Goal: Task Accomplishment & Management: Complete application form

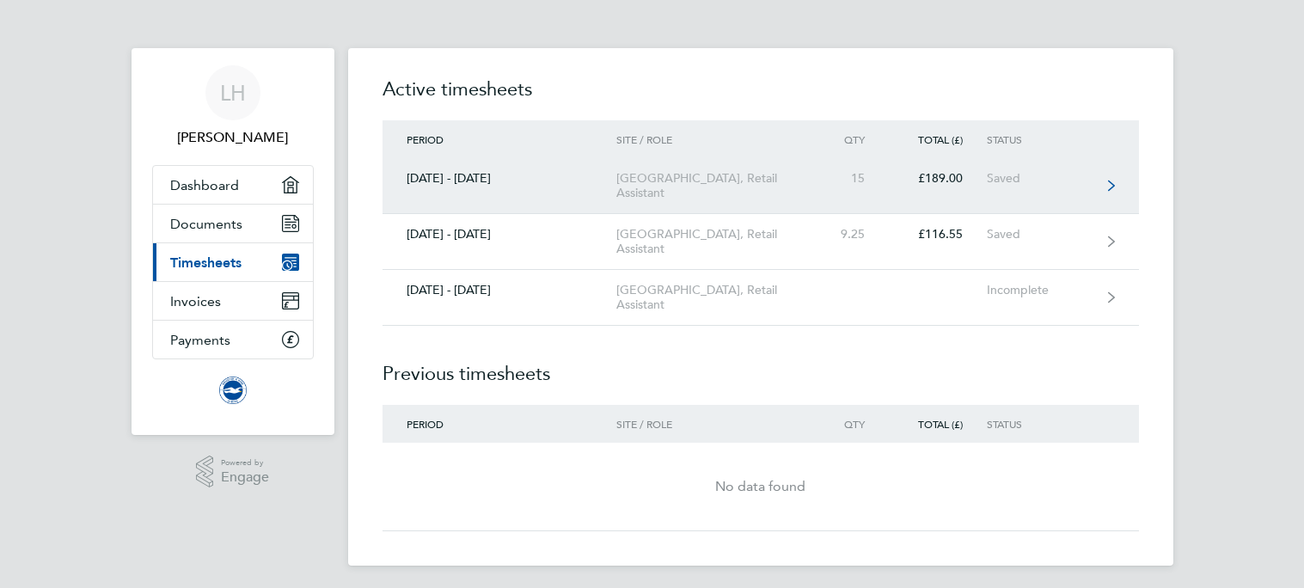
click at [992, 188] on link "[DATE] - [DATE] [GEOGRAPHIC_DATA], Retail Assistant 15 £189.00 Saved" at bounding box center [761, 186] width 756 height 56
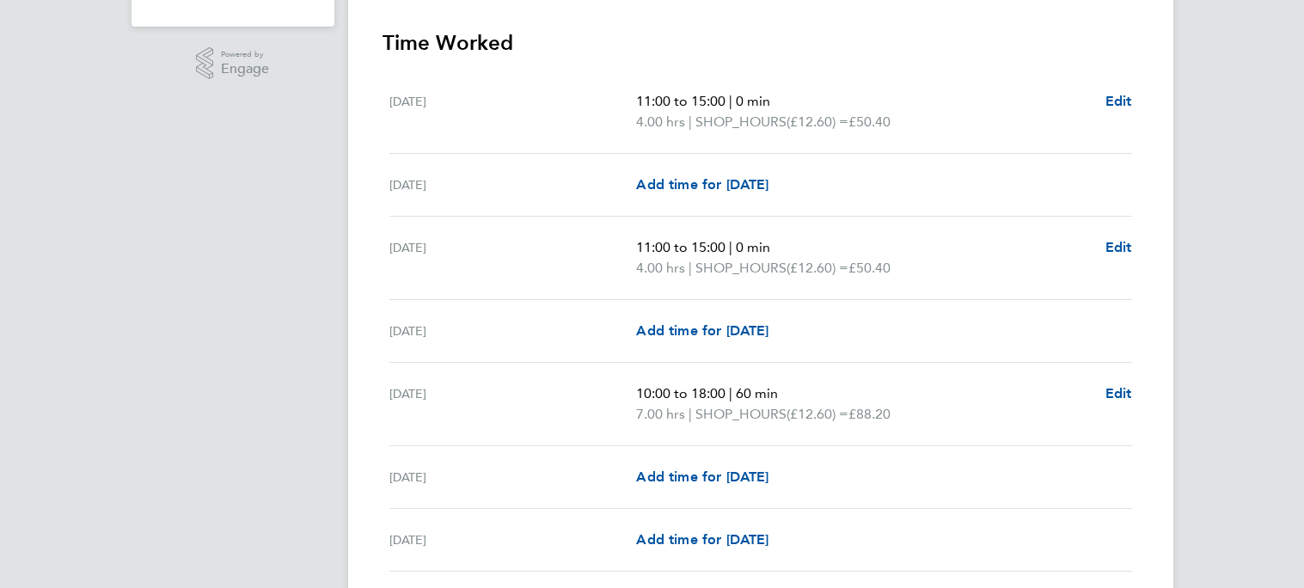
scroll to position [413, 0]
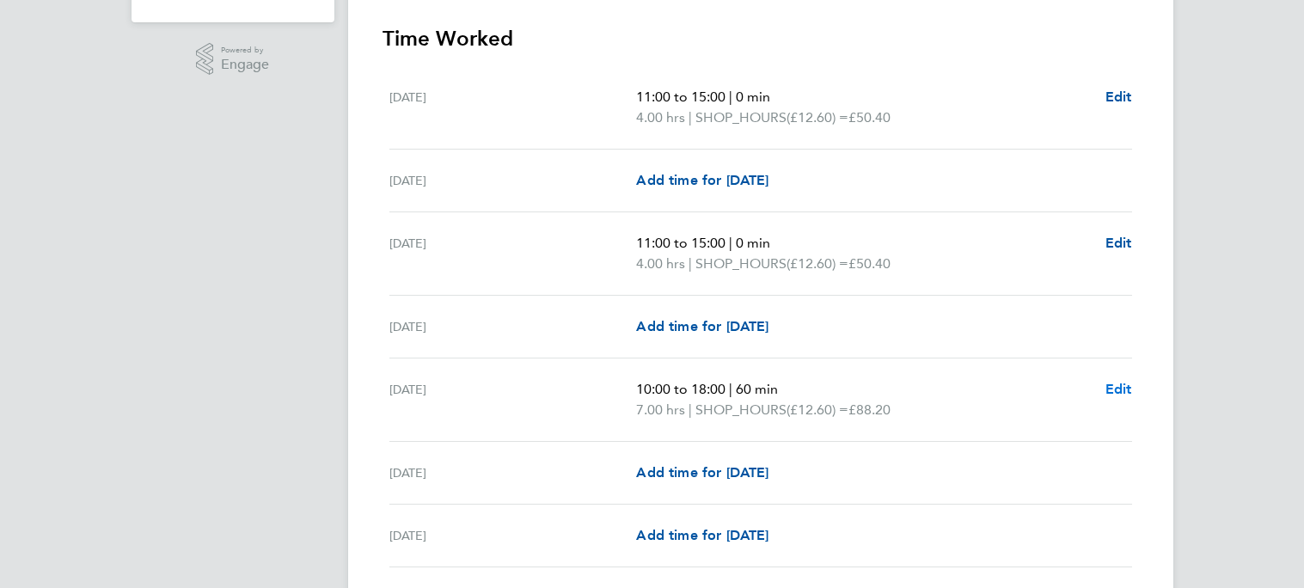
click at [1125, 386] on span "Edit" at bounding box center [1118, 389] width 27 height 16
select select "60"
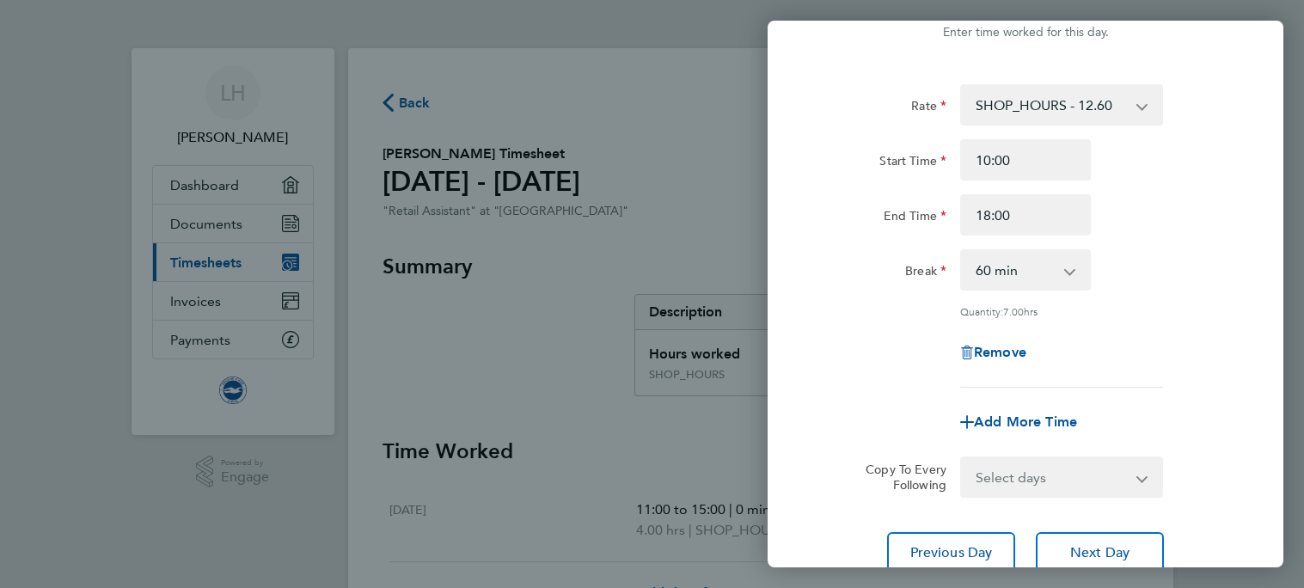
scroll to position [54, 0]
click at [1021, 222] on input "18:00" at bounding box center [1025, 213] width 131 height 41
drag, startPoint x: 1021, startPoint y: 222, endPoint x: 976, endPoint y: 219, distance: 45.6
click at [976, 219] on input "18:00" at bounding box center [1025, 213] width 131 height 41
type input "19:00"
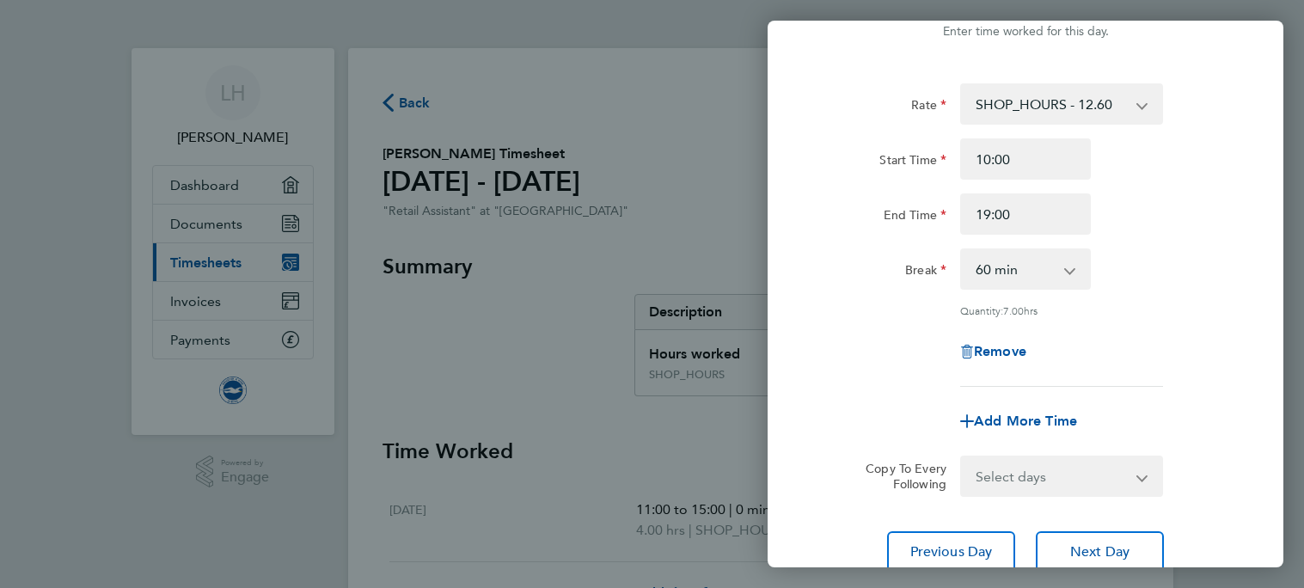
click at [1197, 200] on div "End Time 19:00" at bounding box center [1025, 213] width 433 height 41
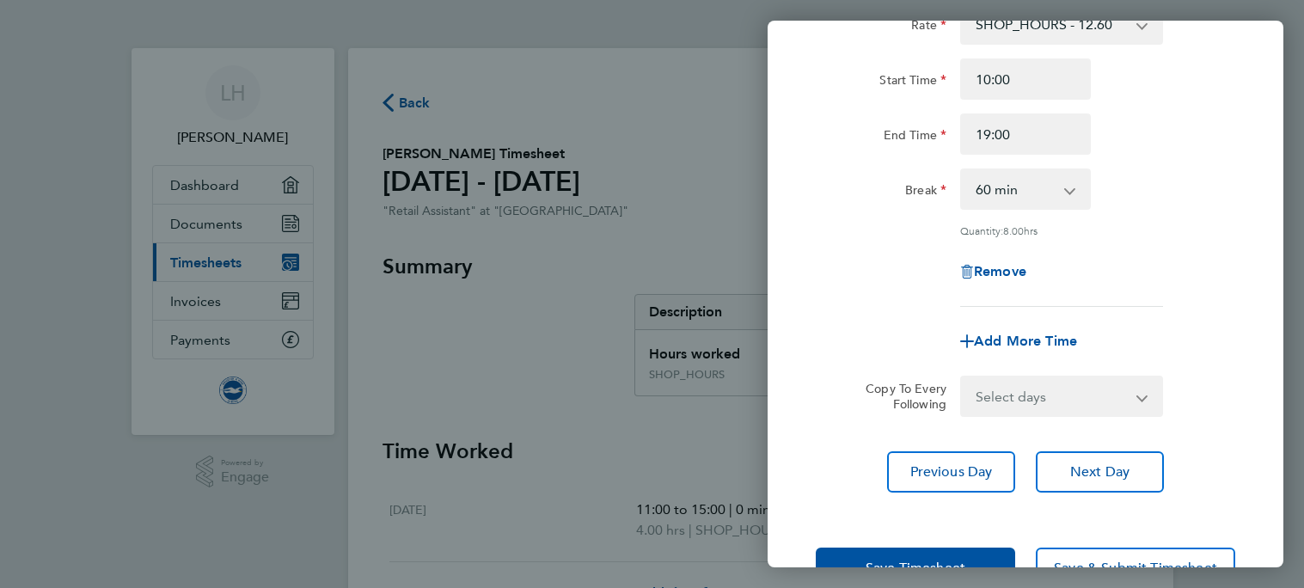
scroll to position [187, 0]
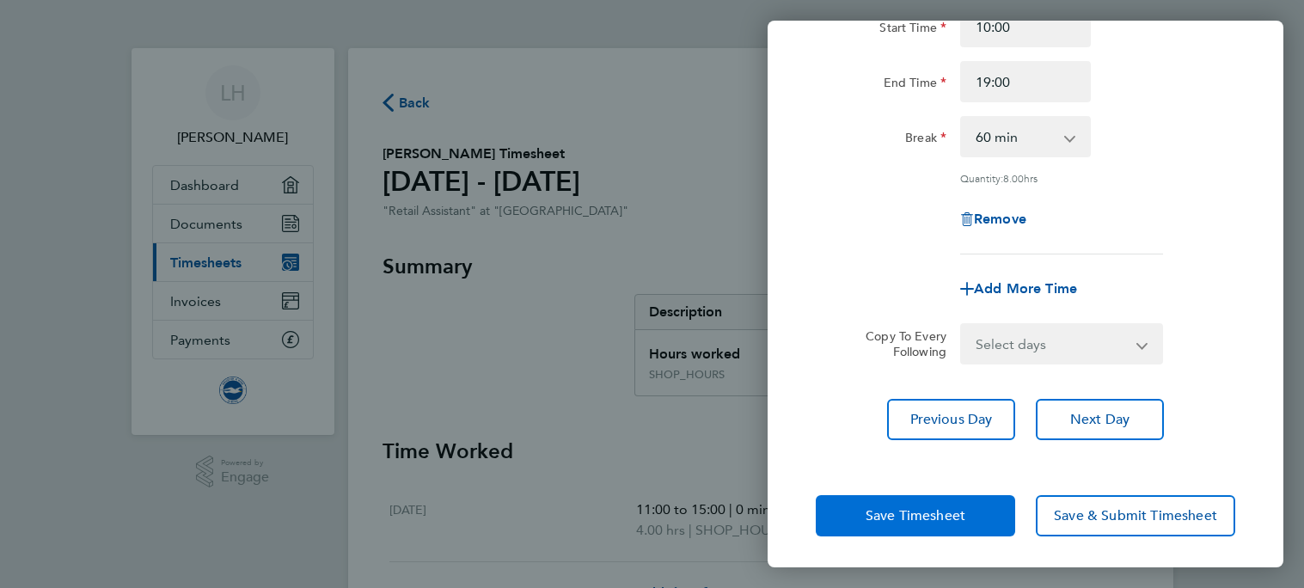
click at [1001, 527] on button "Save Timesheet" at bounding box center [915, 515] width 199 height 41
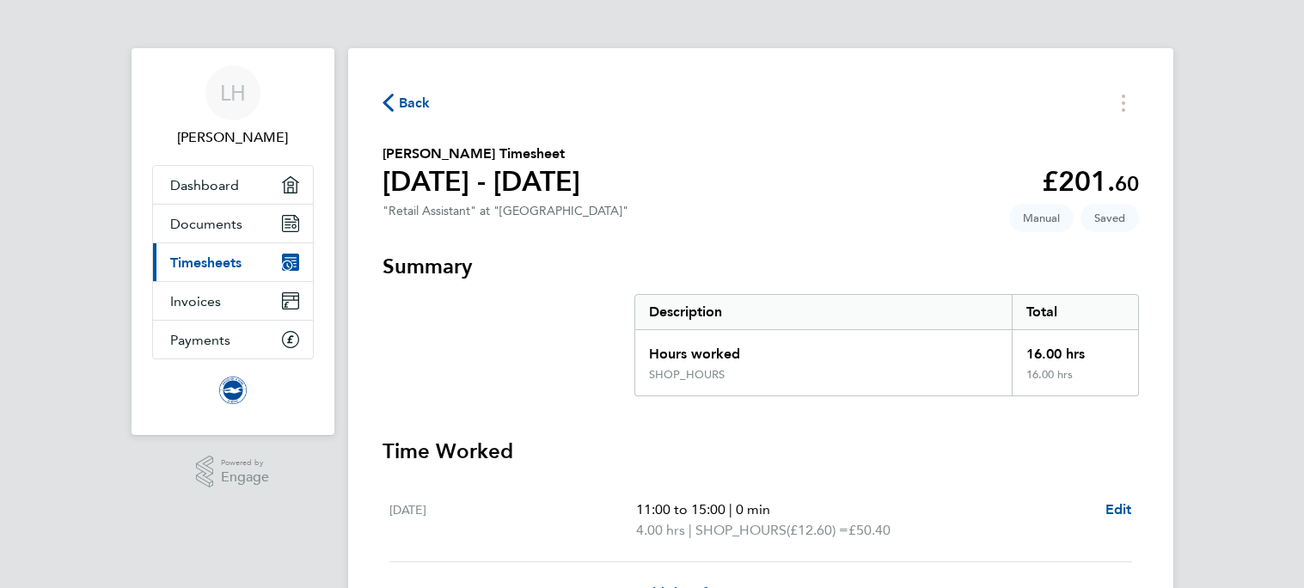
click at [387, 111] on icon "button" at bounding box center [388, 103] width 11 height 18
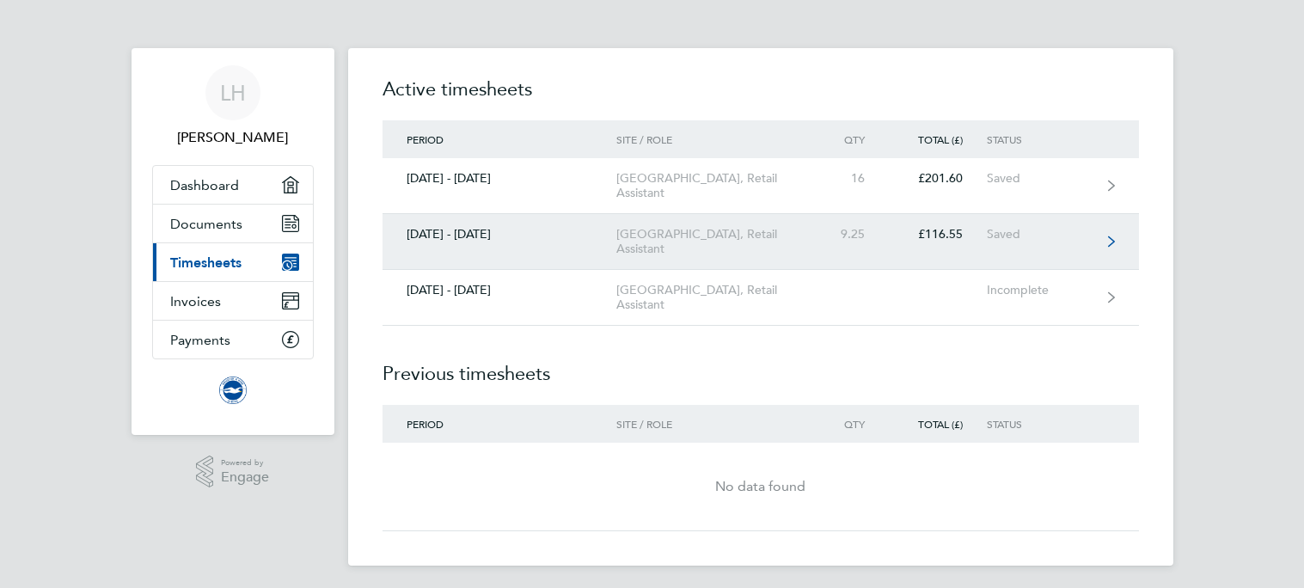
click at [945, 248] on link "[DATE] - [DATE] [GEOGRAPHIC_DATA], Retail Assistant 9.25 £116.55 Saved" at bounding box center [761, 242] width 756 height 56
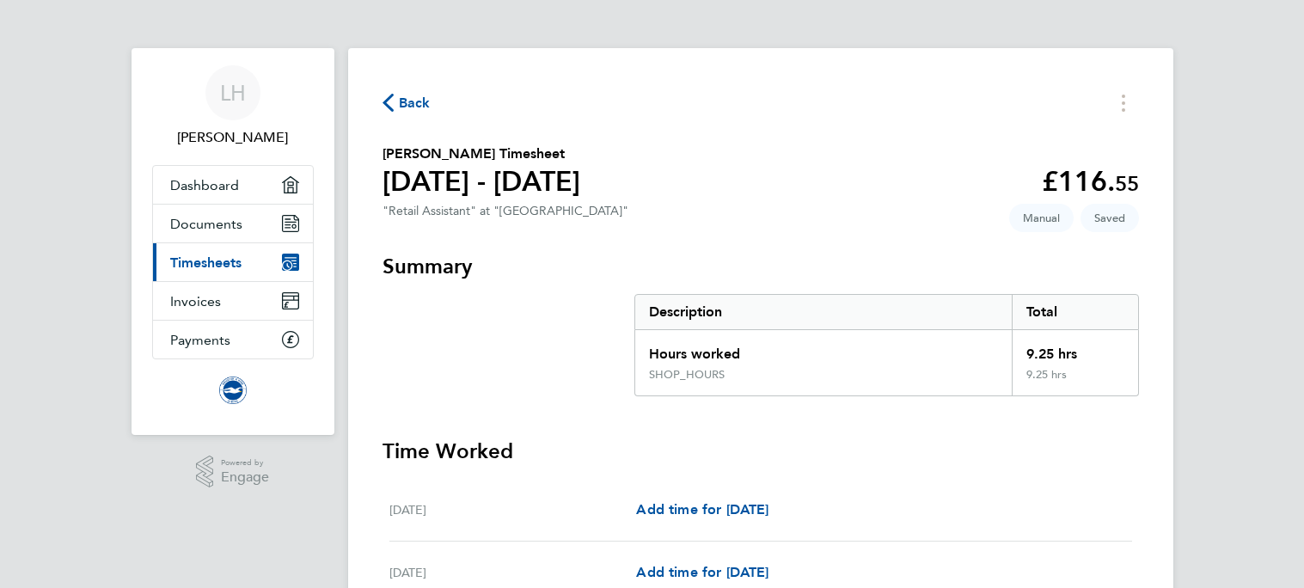
click at [413, 111] on span "Back" at bounding box center [415, 103] width 32 height 21
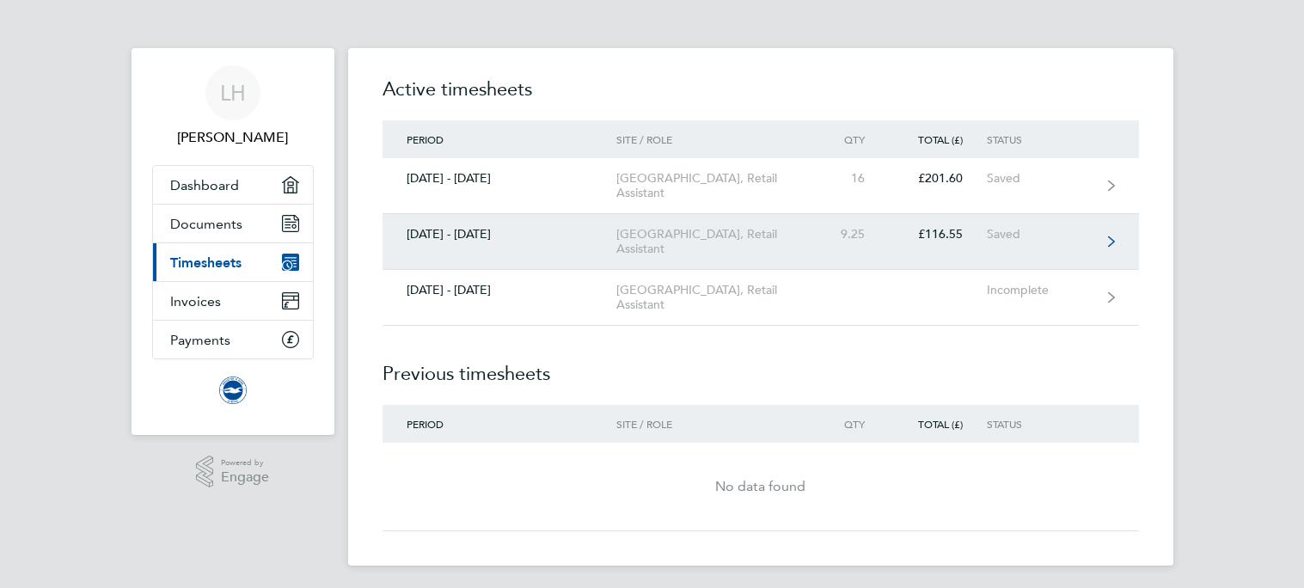
scroll to position [5, 0]
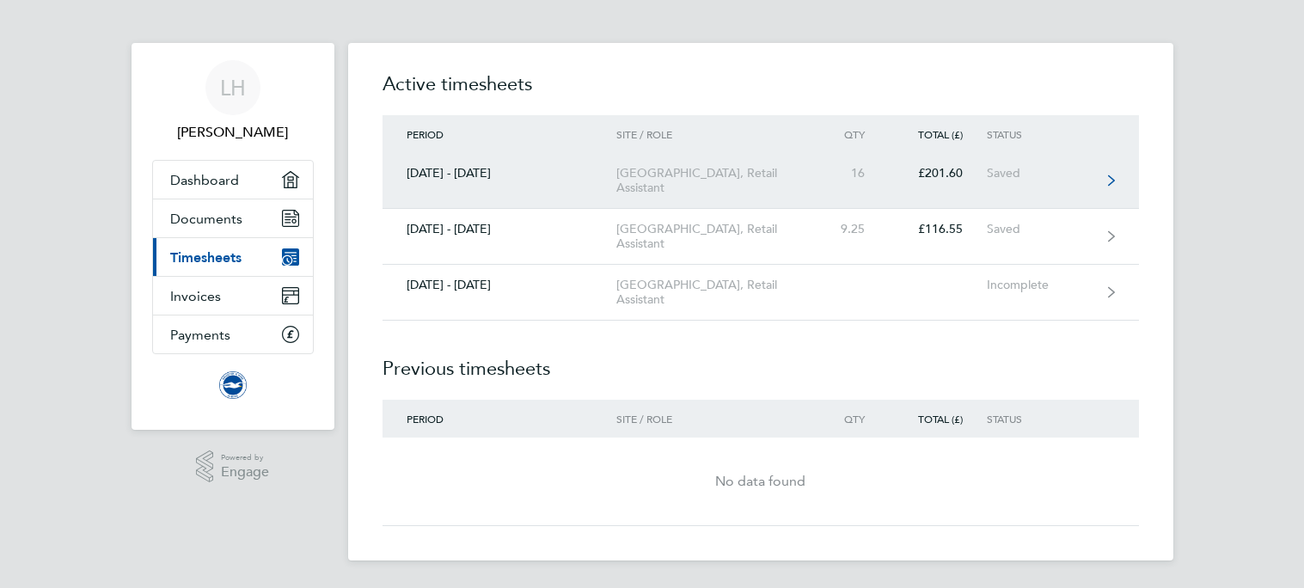
click at [1120, 171] on link "[DATE] - [DATE] [GEOGRAPHIC_DATA], Retail Assistant 16 £201.60 Saved" at bounding box center [761, 181] width 756 height 56
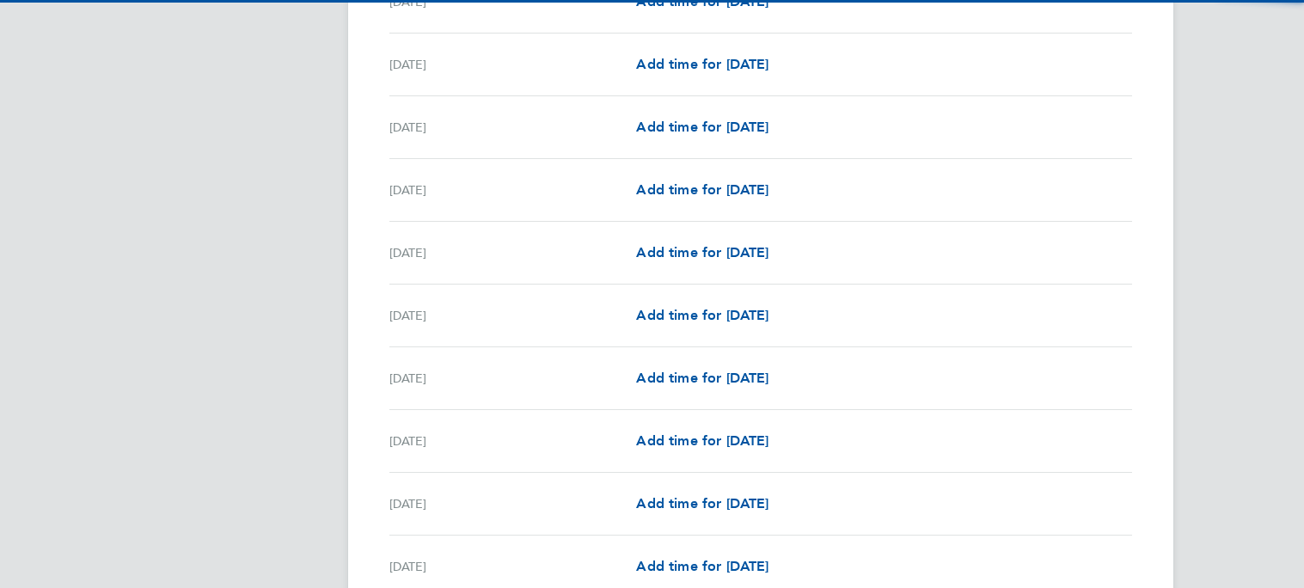
scroll to position [1801, 0]
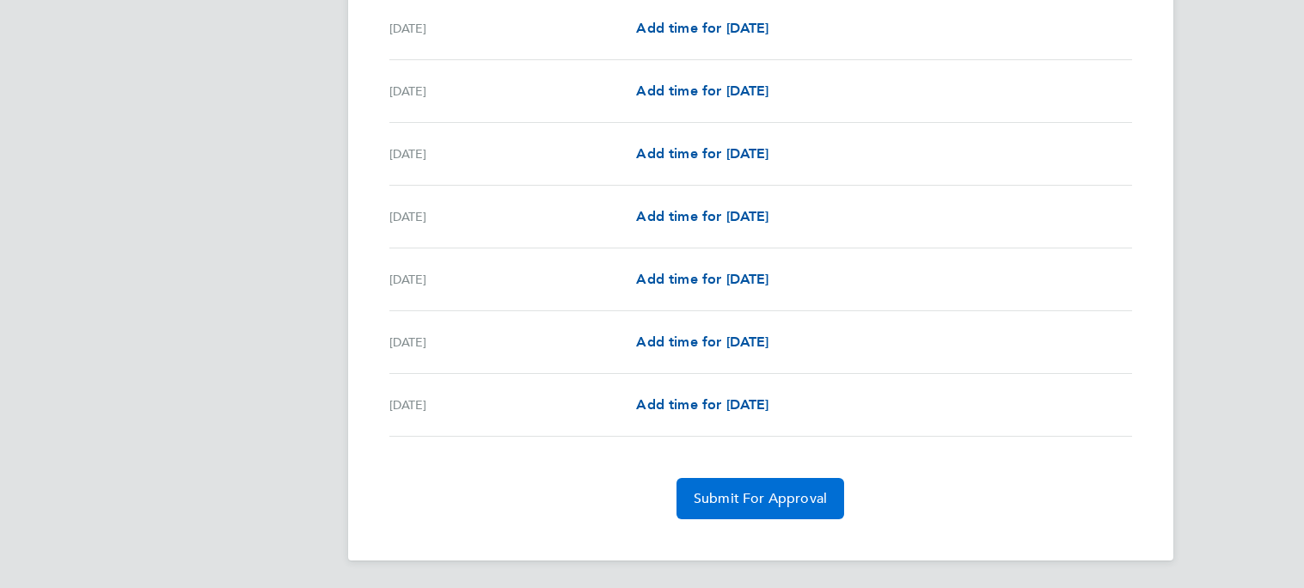
click at [793, 491] on span "Submit For Approval" at bounding box center [760, 498] width 133 height 17
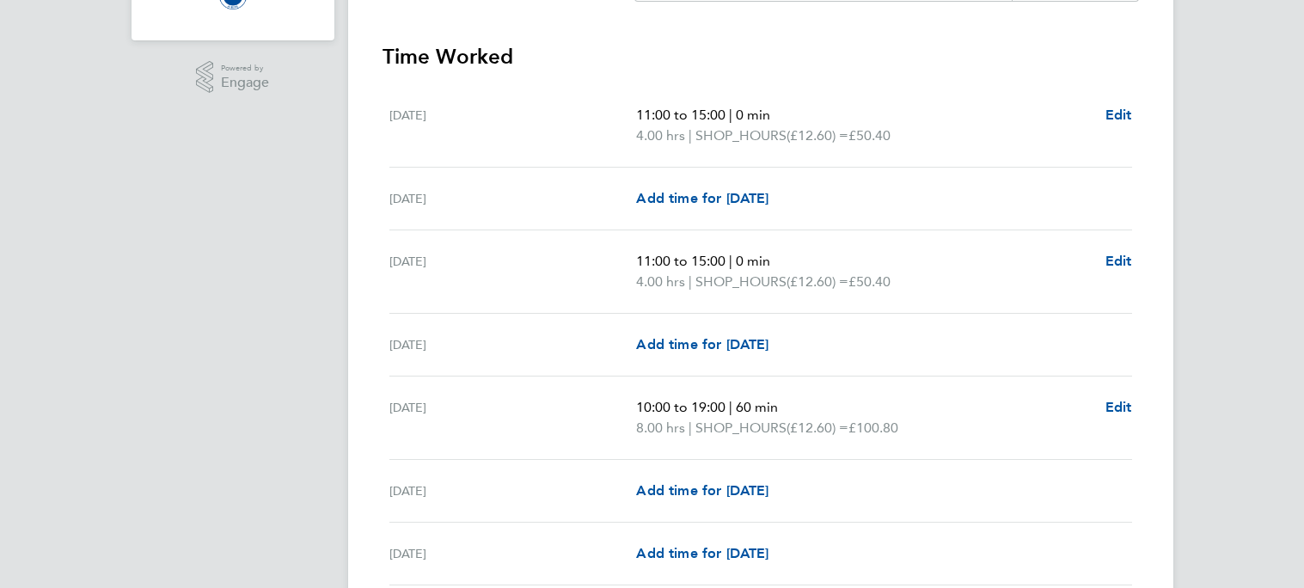
scroll to position [0, 0]
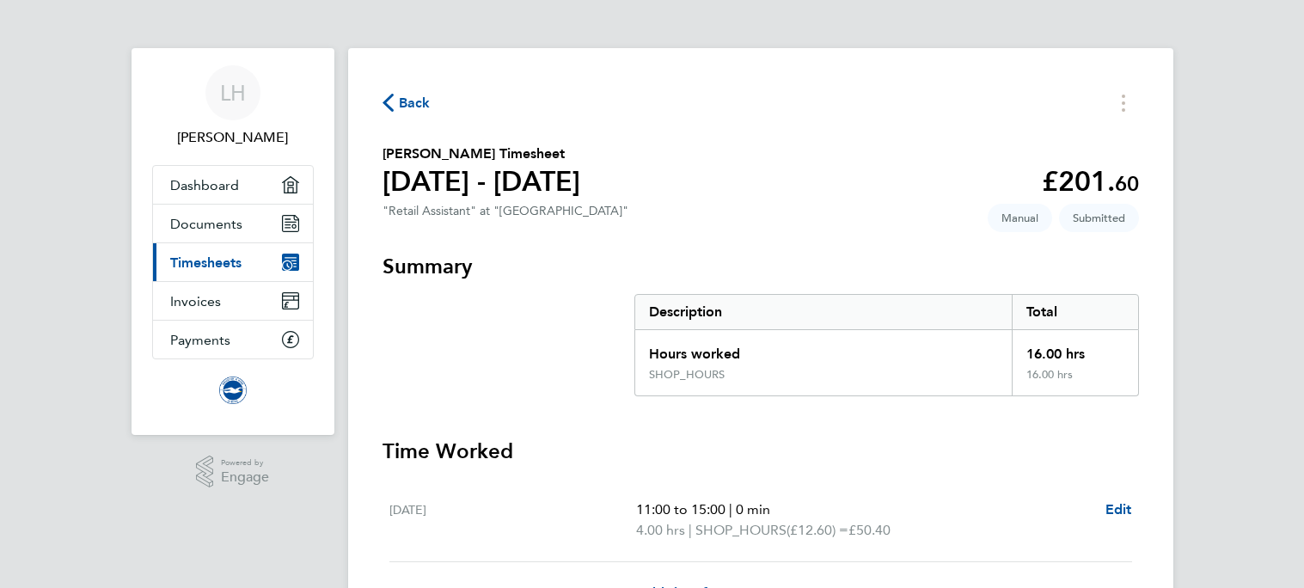
click at [407, 107] on span "Back" at bounding box center [415, 103] width 32 height 21
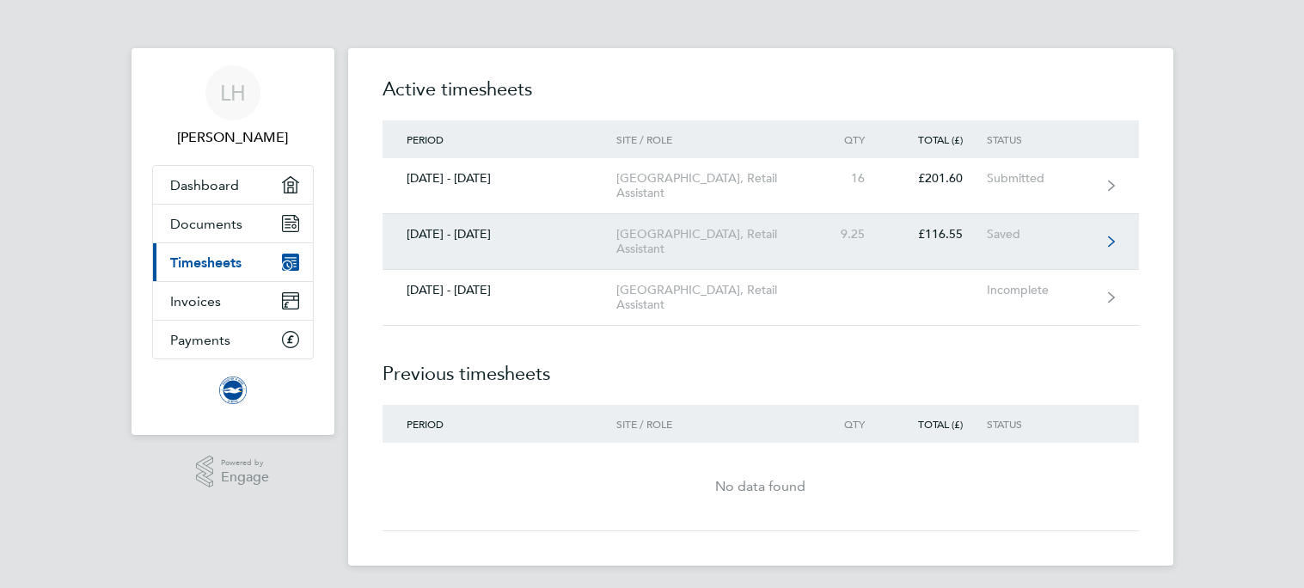
click at [979, 233] on div "£116.55" at bounding box center [938, 234] width 98 height 15
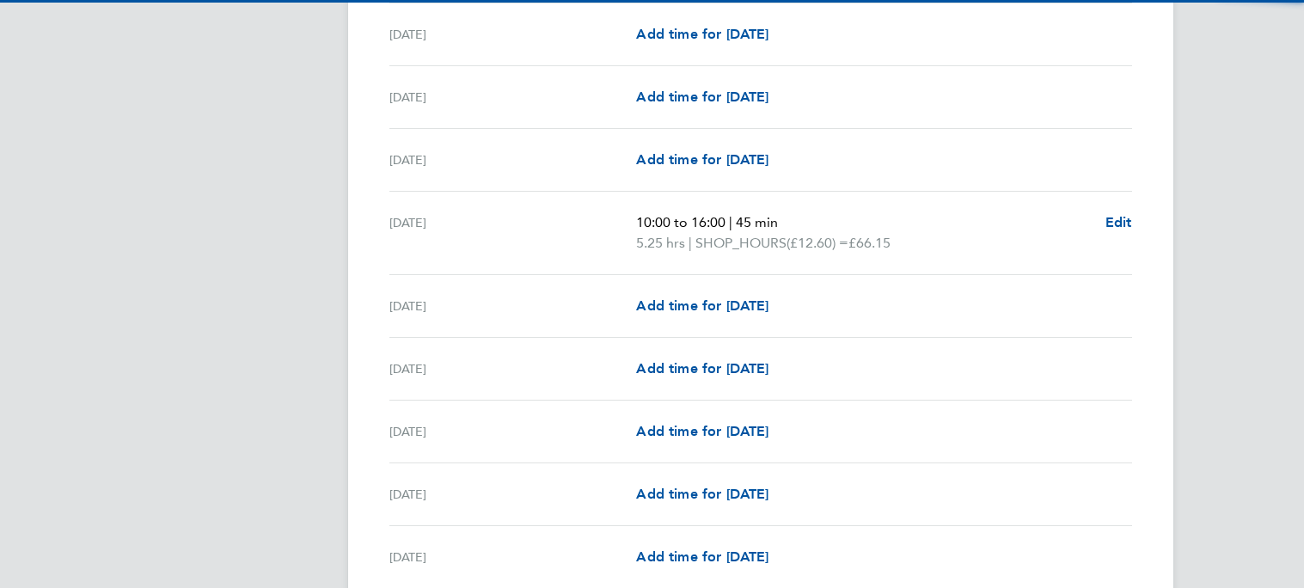
scroll to position [2031, 0]
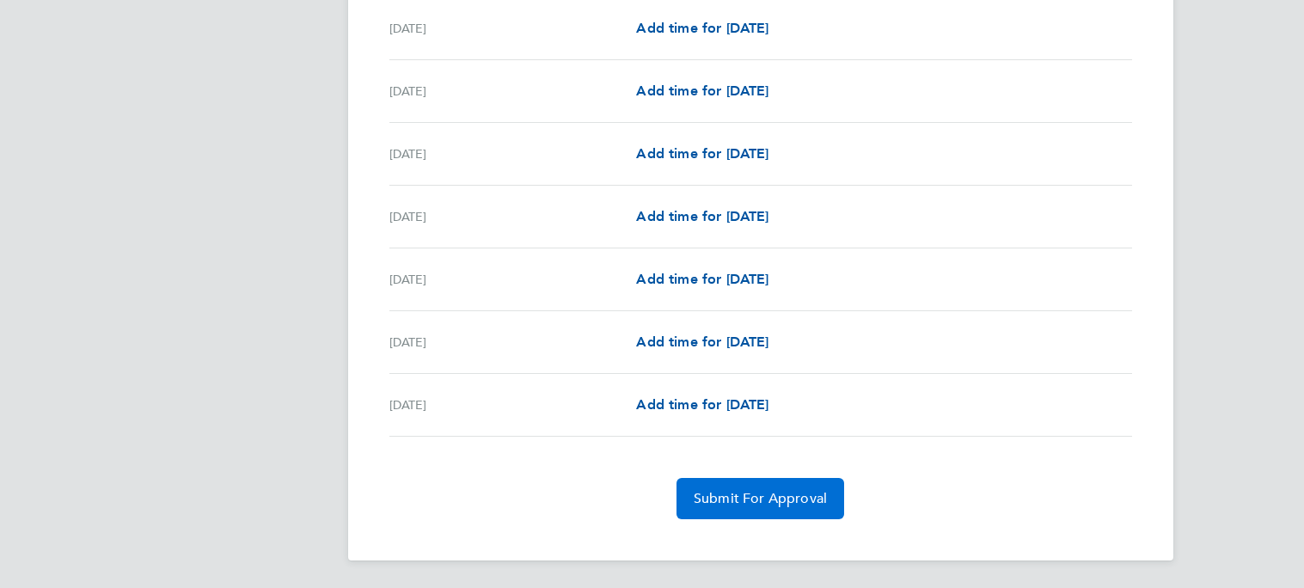
click at [796, 499] on span "Submit For Approval" at bounding box center [760, 498] width 133 height 17
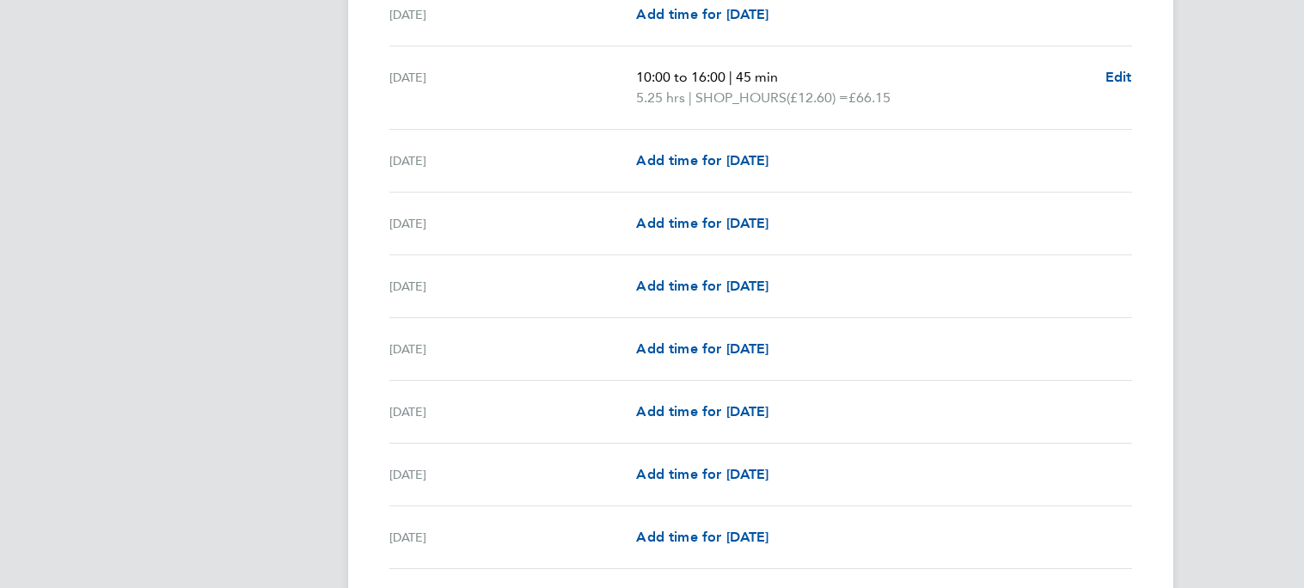
scroll to position [0, 0]
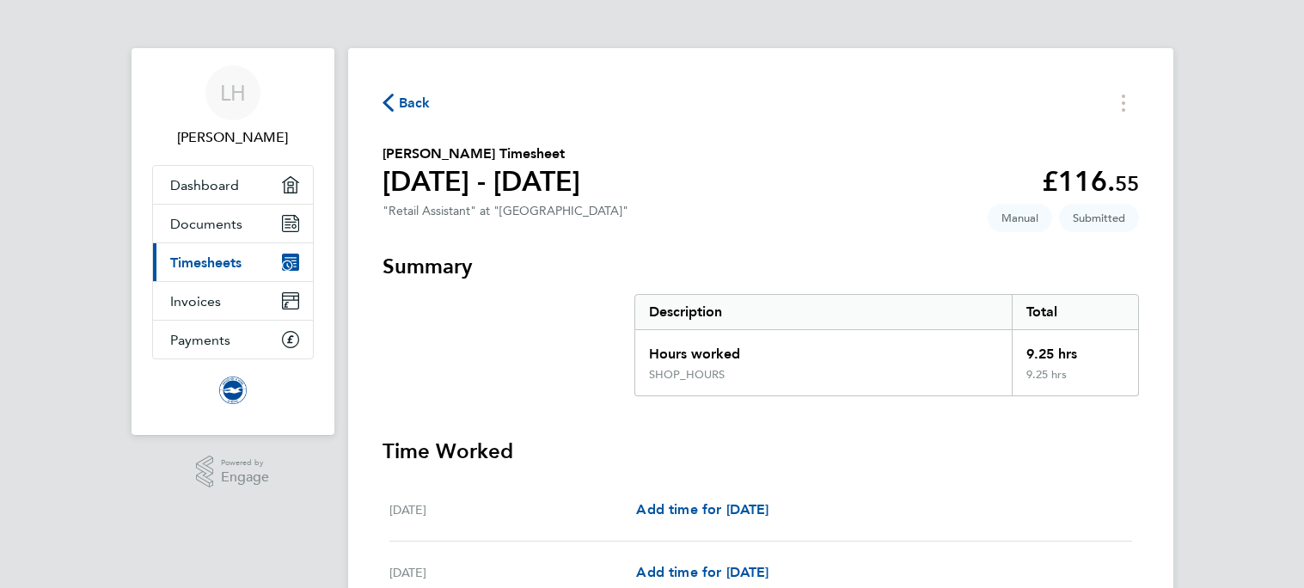
click at [432, 103] on div "Back" at bounding box center [761, 102] width 756 height 27
click at [419, 101] on span "Back" at bounding box center [415, 103] width 32 height 21
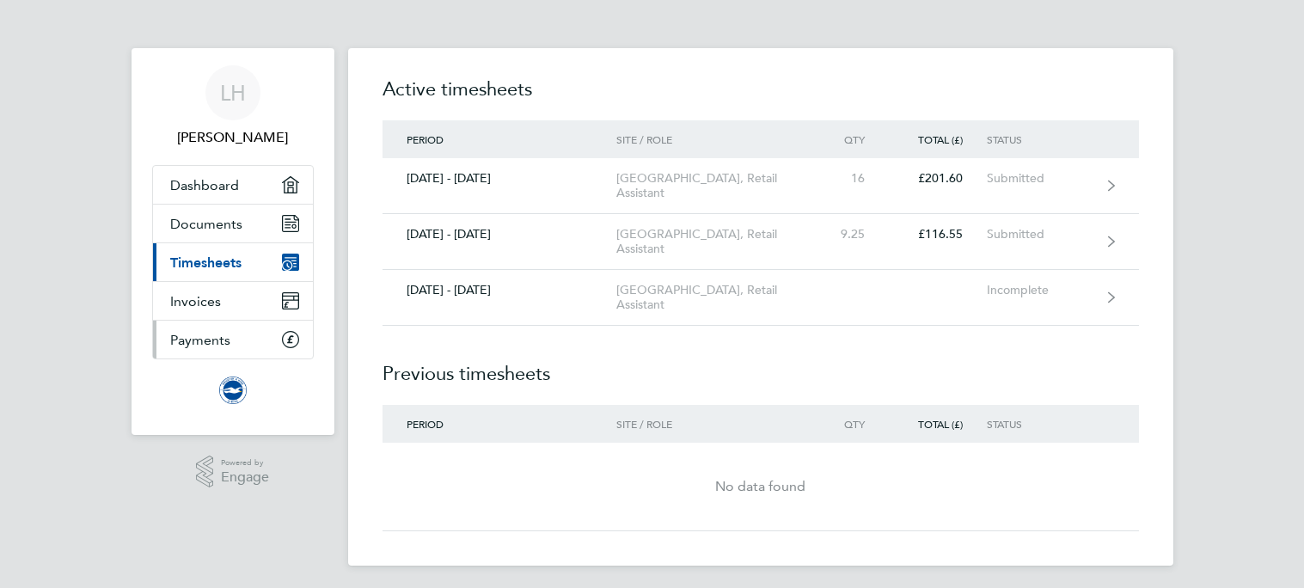
click at [274, 334] on link "Payments" at bounding box center [233, 340] width 160 height 38
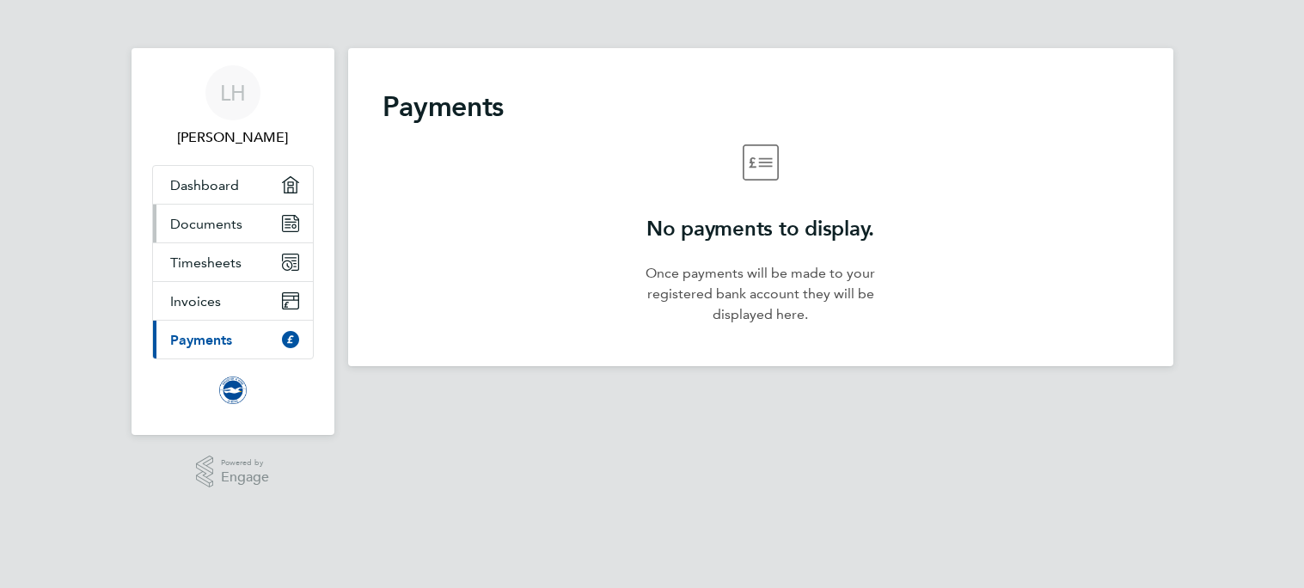
click at [238, 219] on span "Documents" at bounding box center [206, 224] width 72 height 16
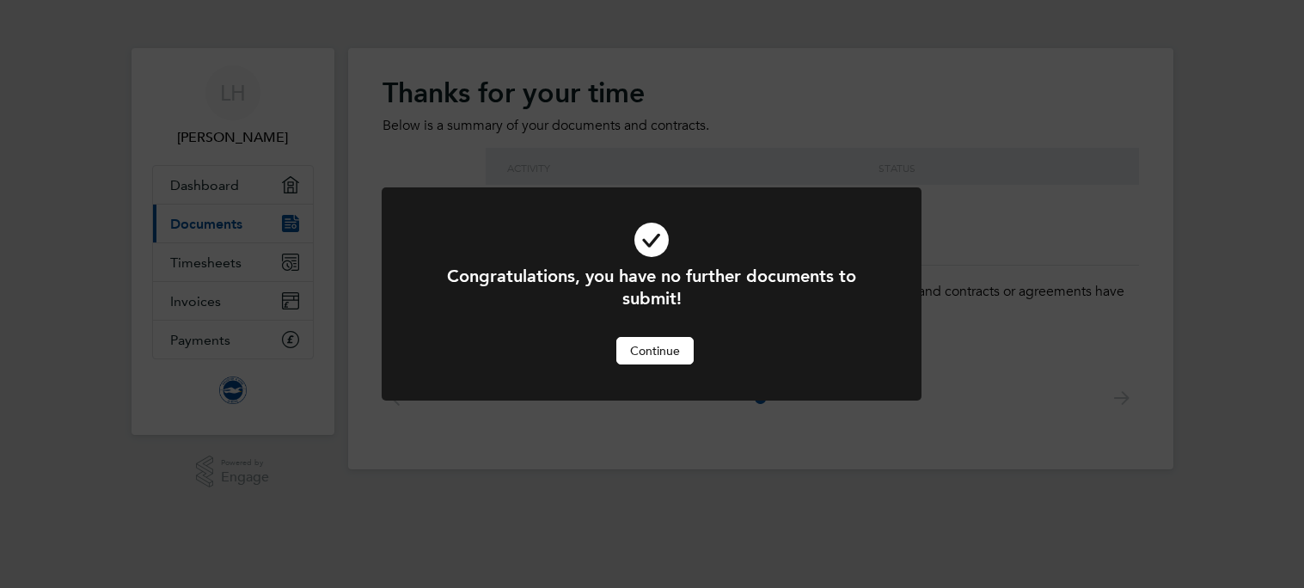
click at [648, 351] on button "Continue" at bounding box center [654, 351] width 77 height 28
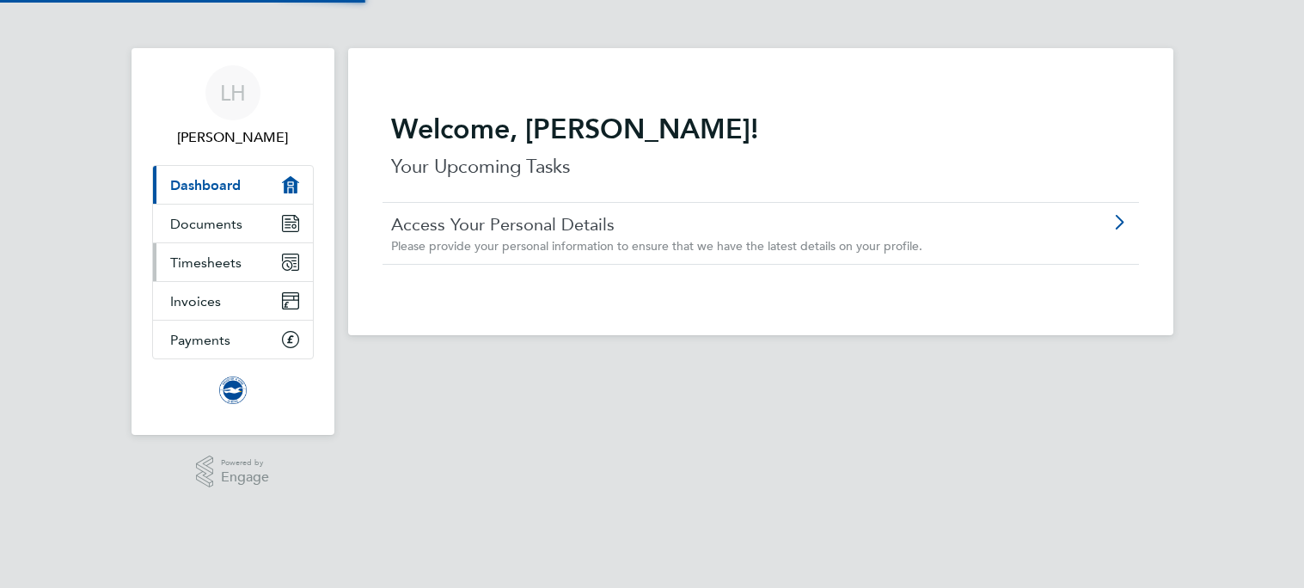
click at [277, 272] on link "Timesheets" at bounding box center [233, 262] width 160 height 38
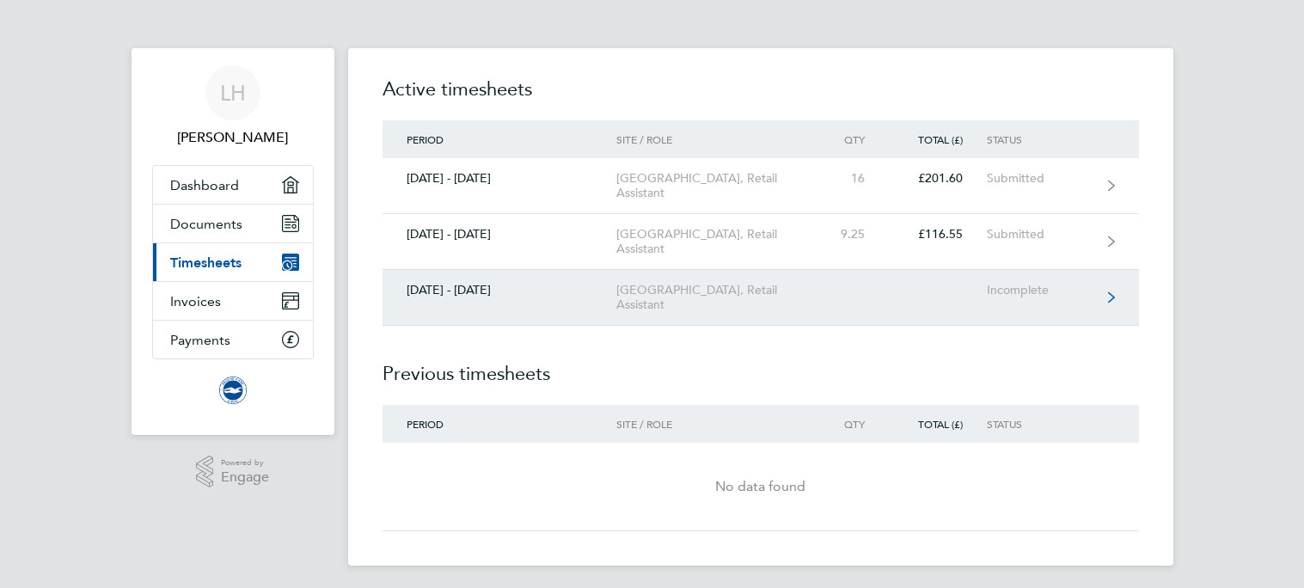
click at [1086, 315] on link "[DATE] - [DATE] [GEOGRAPHIC_DATA], Retail Assistant Incomplete" at bounding box center [761, 298] width 756 height 56
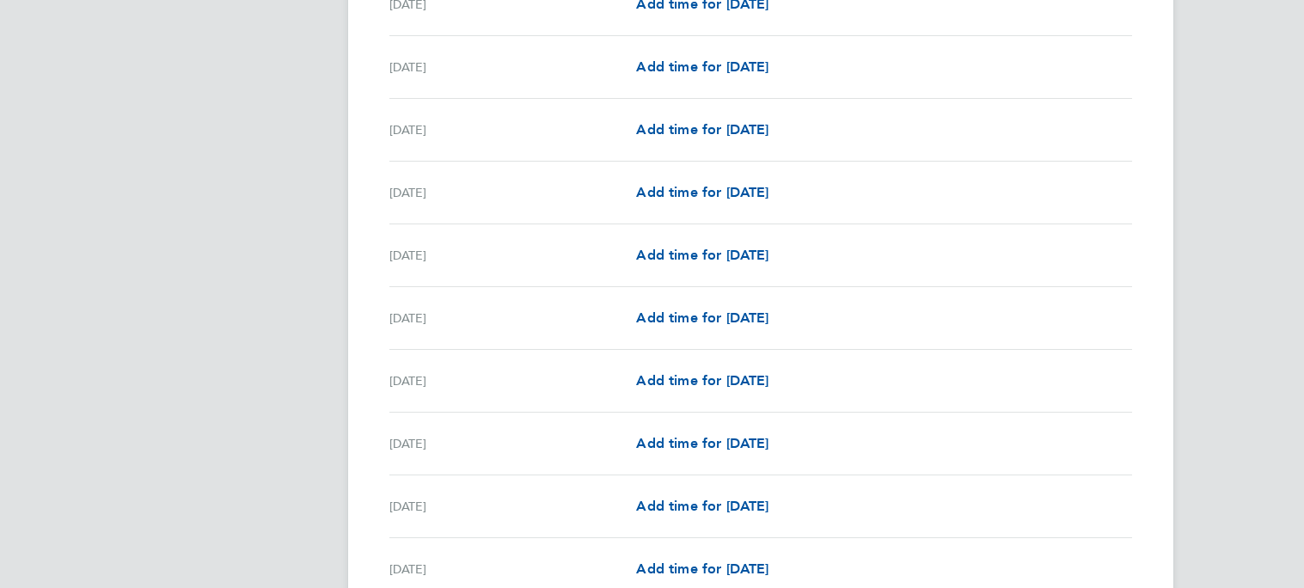
scroll to position [1805, 0]
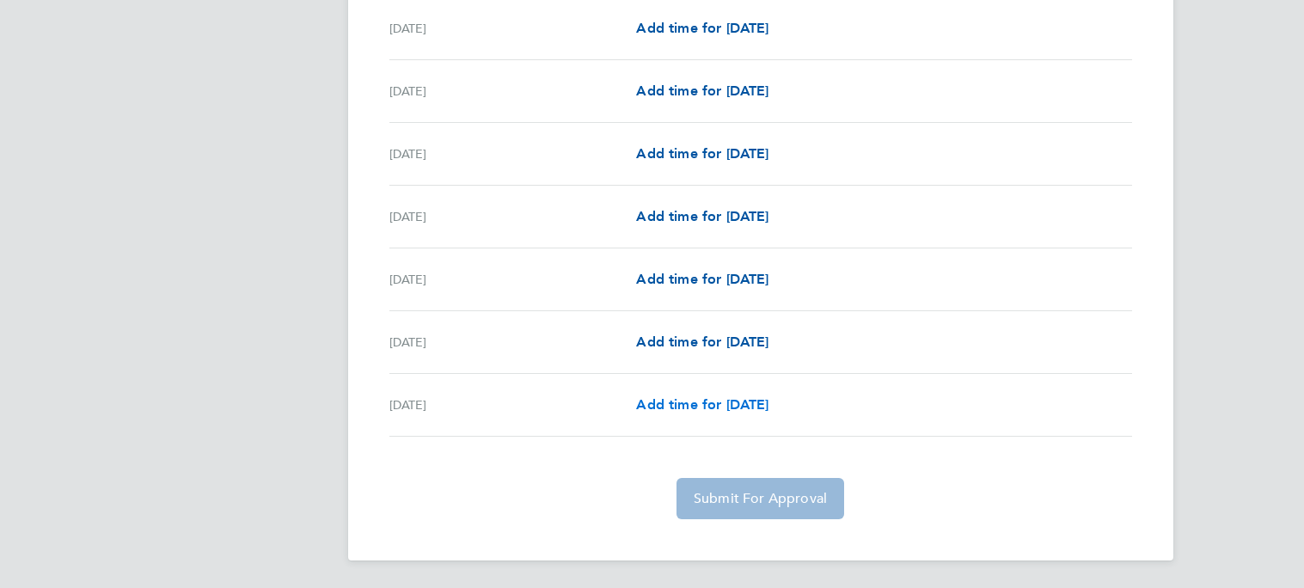
click at [738, 402] on span "Add time for [DATE]" at bounding box center [702, 404] width 132 height 16
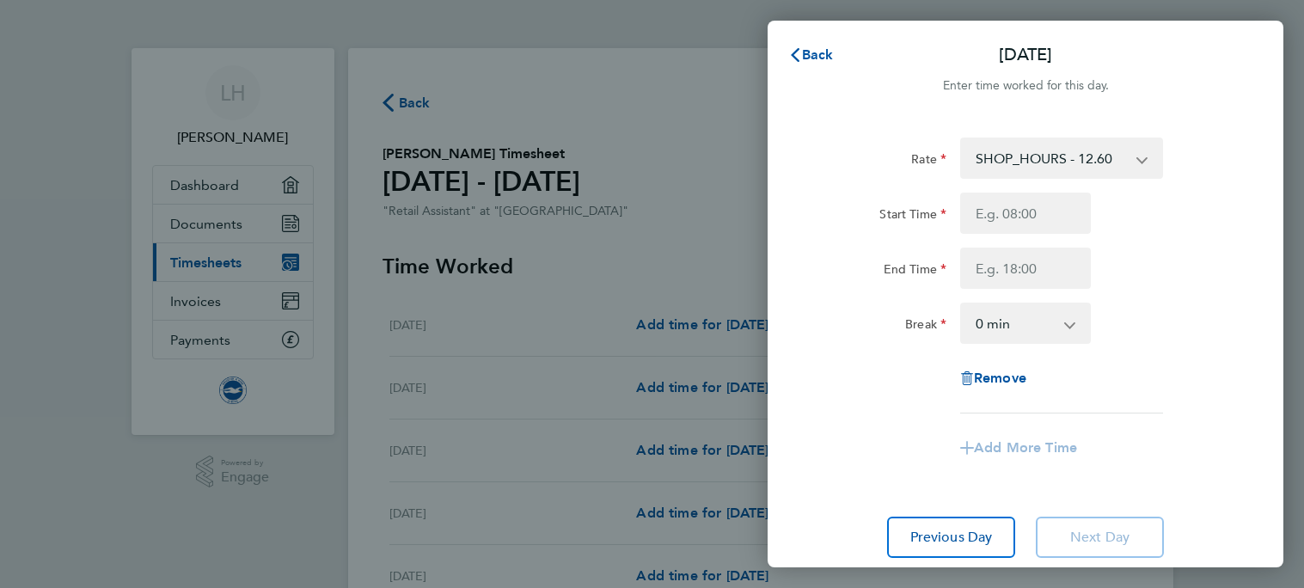
click at [1033, 175] on select "SHOP_HOURS - 12.60" at bounding box center [1051, 158] width 179 height 38
click at [1032, 173] on select "SHOP_HOURS - 12.60" at bounding box center [1051, 158] width 179 height 38
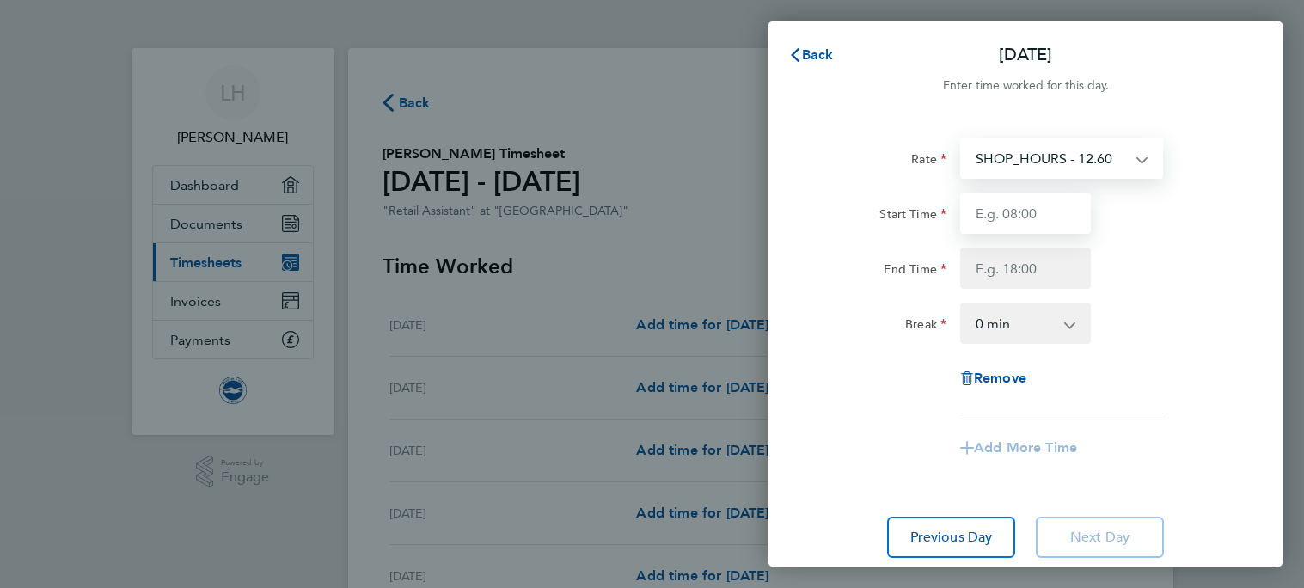
click at [1016, 211] on input "Start Time" at bounding box center [1025, 213] width 131 height 41
type input "11:30"
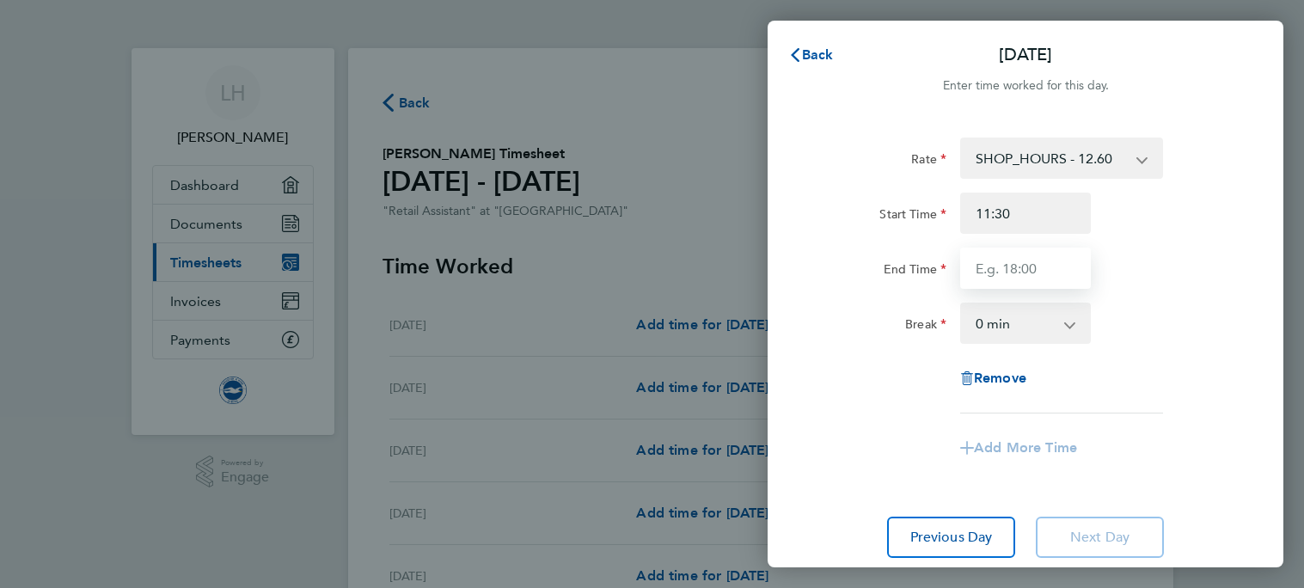
click at [1013, 259] on input "End Time" at bounding box center [1025, 268] width 131 height 41
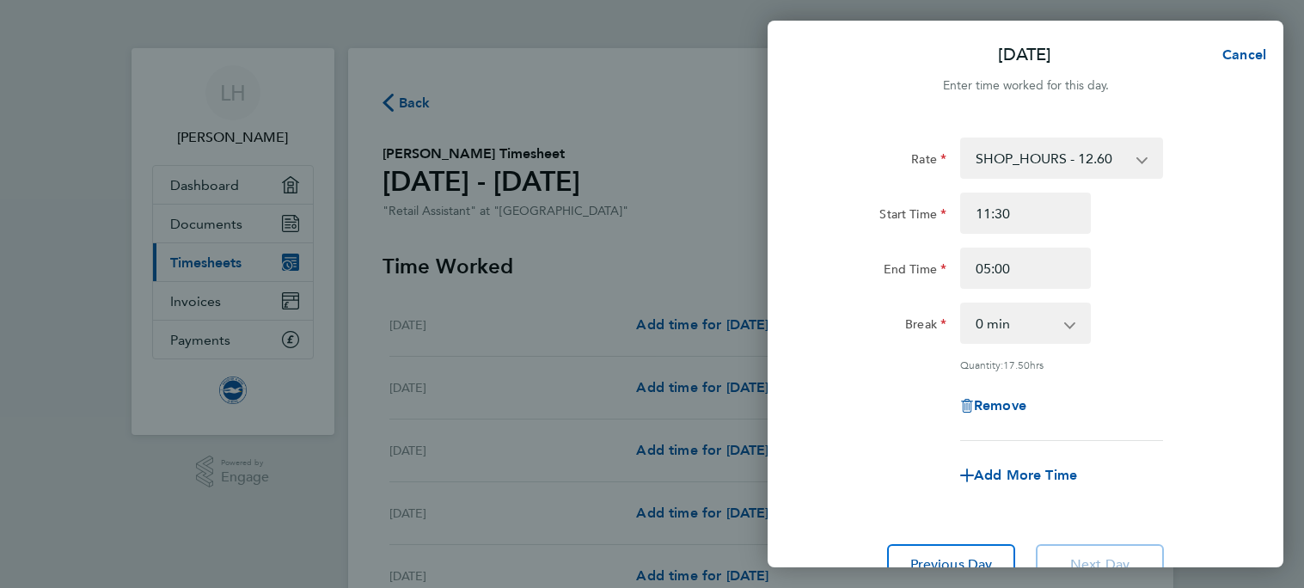
click at [1084, 322] on app-icon-cross-button at bounding box center [1079, 323] width 21 height 38
click at [1080, 325] on app-icon-cross-button at bounding box center [1079, 323] width 21 height 38
click at [988, 269] on input "05:00" at bounding box center [1025, 268] width 131 height 41
type input "17:00"
click at [1251, 58] on span "Cancel" at bounding box center [1241, 54] width 49 height 16
